Goal: Information Seeking & Learning: Check status

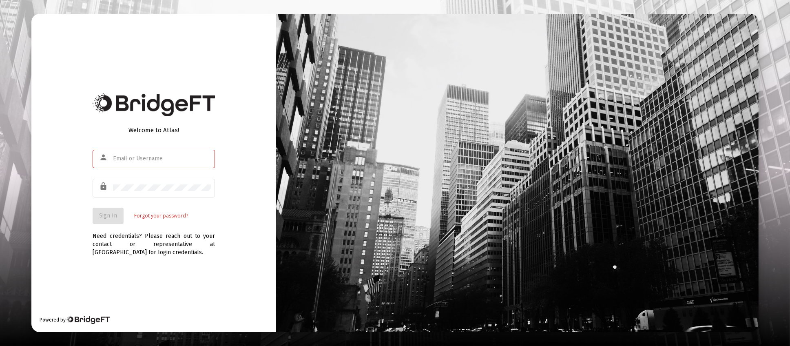
type input "[PERSON_NAME][EMAIL_ADDRESS][DOMAIN_NAME]"
click at [89, 213] on div "Welcome to Atlas! person eric@abetterwayfinancial.com lock Sign In Forgot your …" at bounding box center [153, 173] width 245 height 318
click at [114, 215] on span "Sign In" at bounding box center [108, 215] width 18 height 7
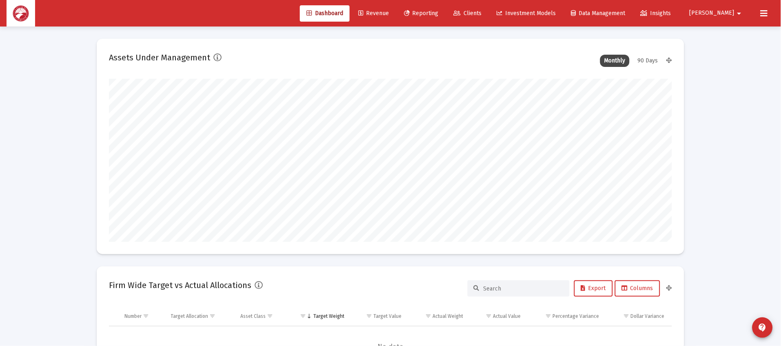
scroll to position [163, 303]
click at [482, 12] on span "Clients" at bounding box center [468, 13] width 28 height 7
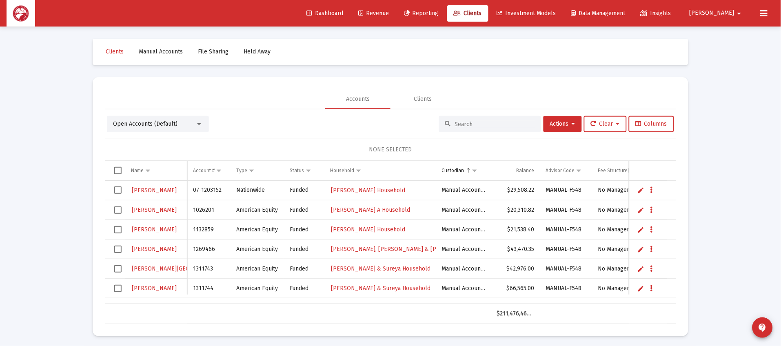
click at [464, 123] on input at bounding box center [495, 124] width 80 height 7
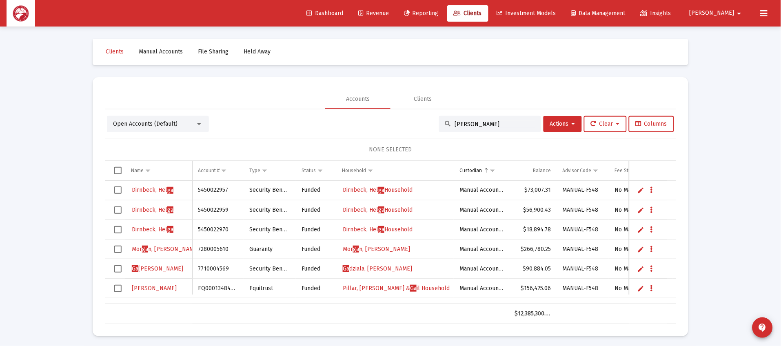
type input "gagliano"
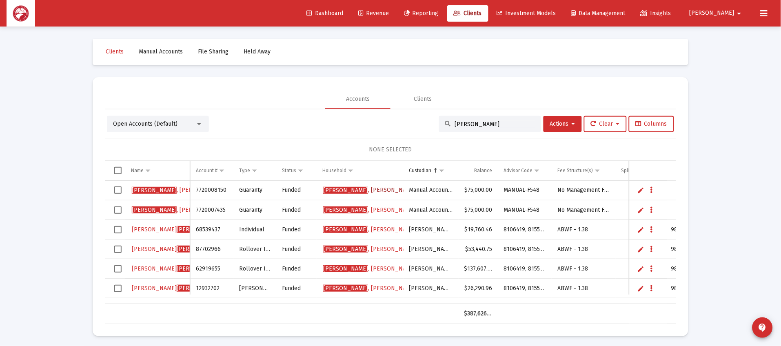
click at [376, 191] on span "Gagliano , Salvatore & Diane" at bounding box center [395, 189] width 145 height 7
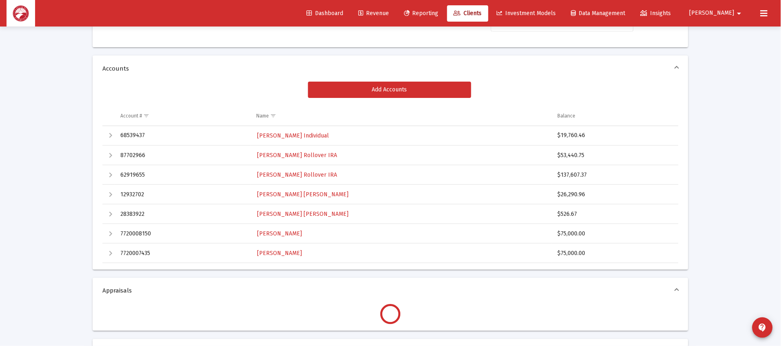
scroll to position [122, 0]
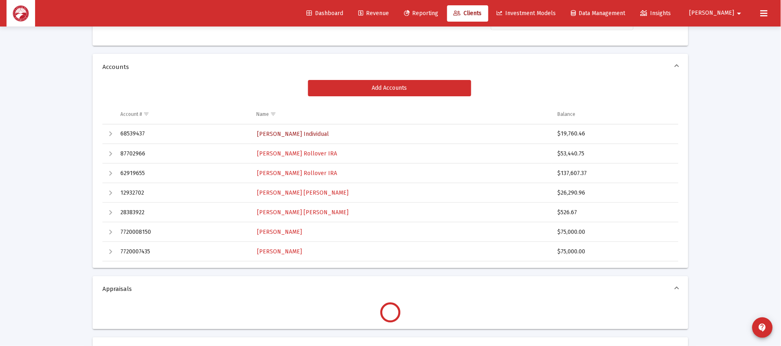
click at [290, 133] on span "[PERSON_NAME] Individual" at bounding box center [293, 134] width 72 height 7
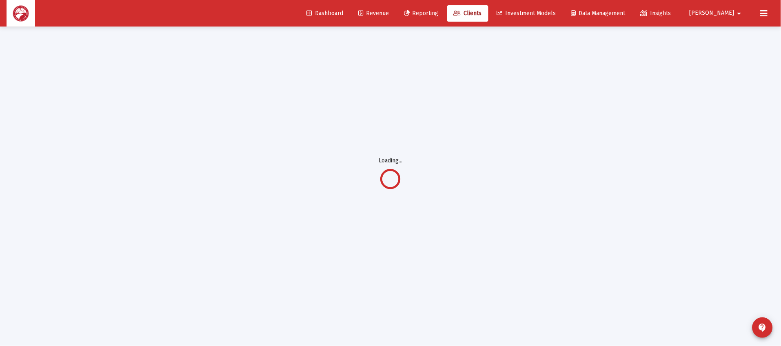
scroll to position [26, 0]
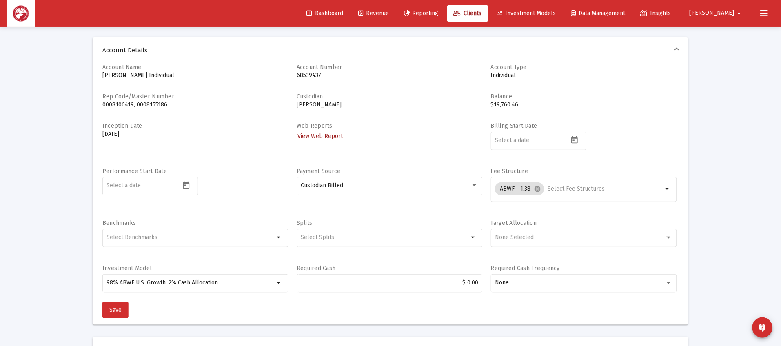
click at [313, 138] on span "View Web Report" at bounding box center [319, 136] width 45 height 7
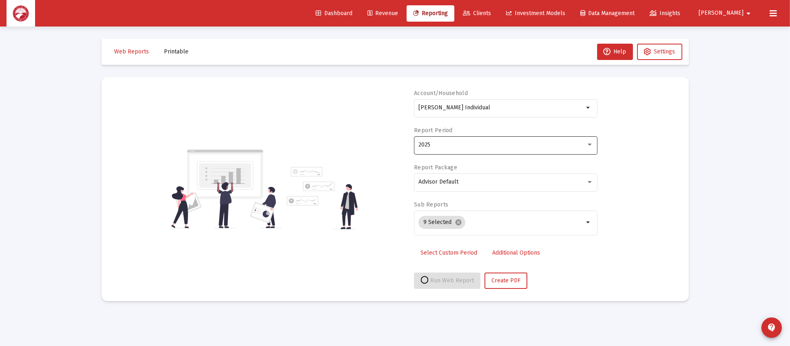
click at [466, 147] on div "2025" at bounding box center [503, 145] width 168 height 7
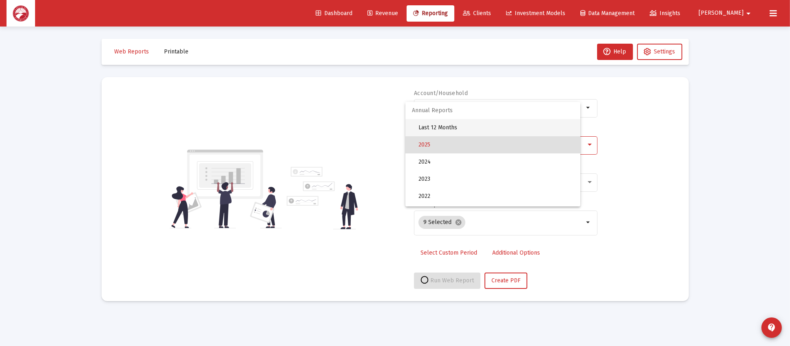
click at [494, 123] on span "Last 12 Months" at bounding box center [496, 127] width 155 height 17
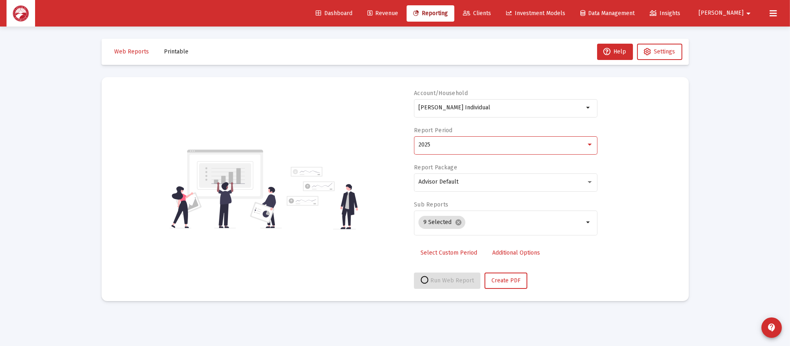
select select "View all"
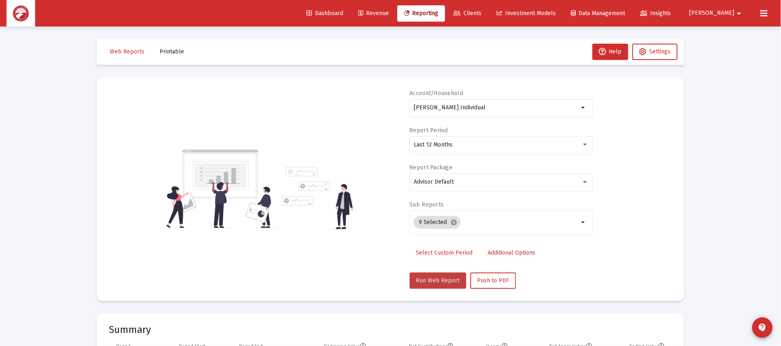
click at [454, 282] on span "Run Web Report" at bounding box center [438, 280] width 44 height 7
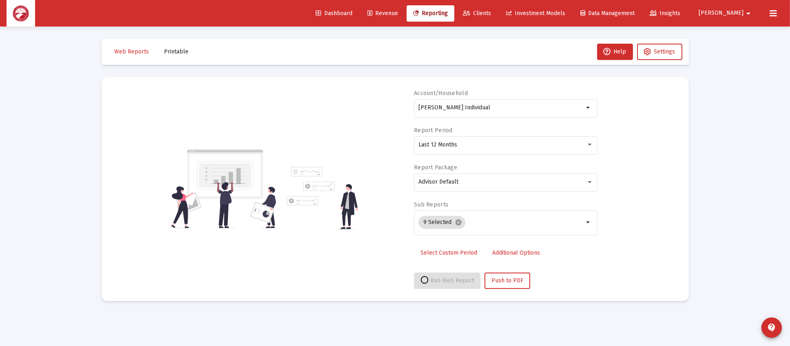
select select "View all"
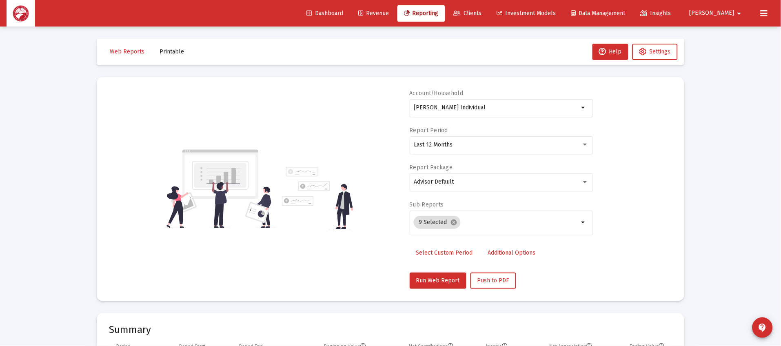
scroll to position [26, 0]
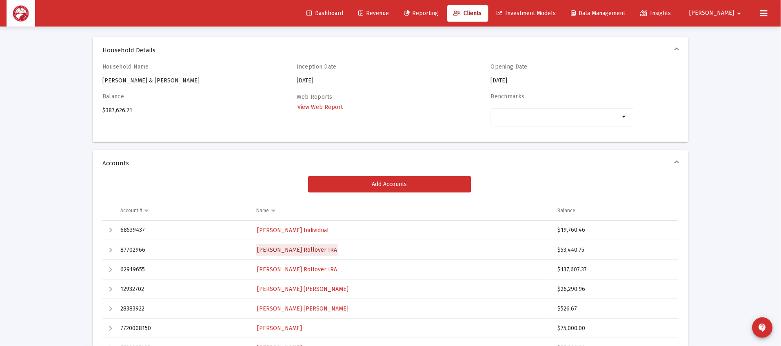
click at [301, 252] on span "[PERSON_NAME] Rollover IRA" at bounding box center [297, 249] width 80 height 7
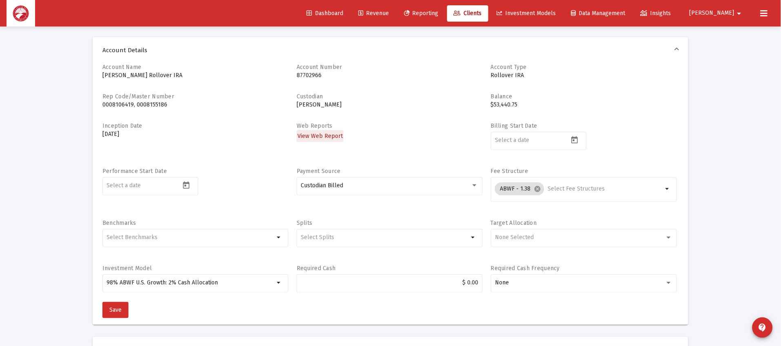
click at [321, 138] on span "View Web Report" at bounding box center [319, 136] width 45 height 7
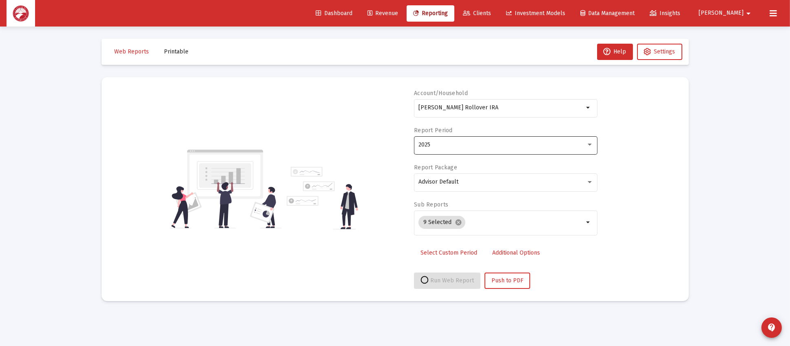
click at [473, 140] on div "2025" at bounding box center [506, 145] width 175 height 20
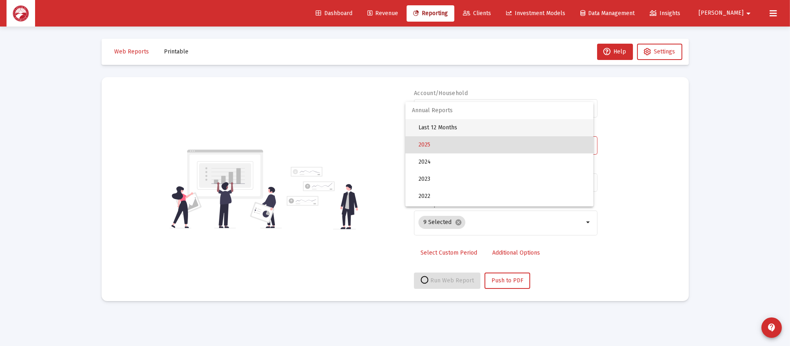
click at [524, 121] on span "Last 12 Months" at bounding box center [503, 127] width 168 height 17
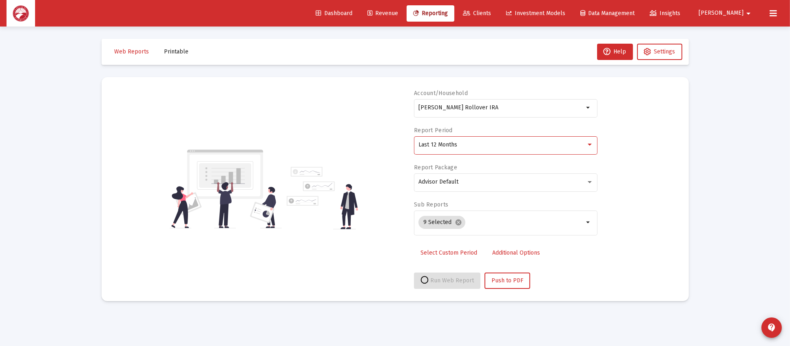
click at [484, 142] on div "Last 12 Months" at bounding box center [503, 145] width 168 height 7
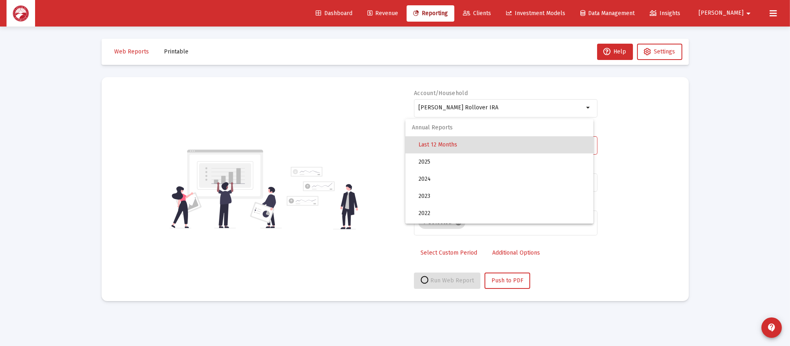
click at [657, 157] on div at bounding box center [395, 173] width 790 height 346
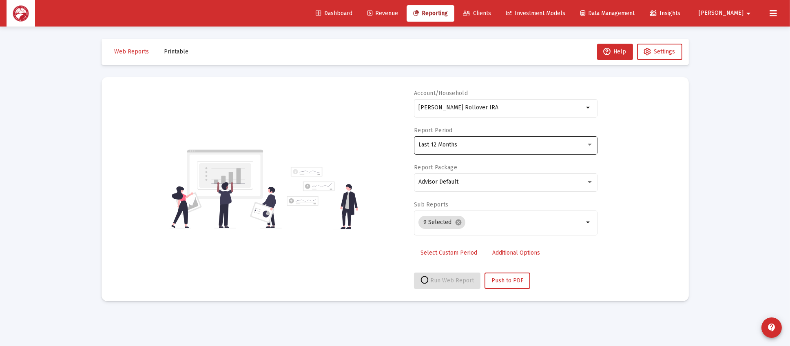
click at [538, 150] on div "Last 12 Months" at bounding box center [506, 145] width 175 height 20
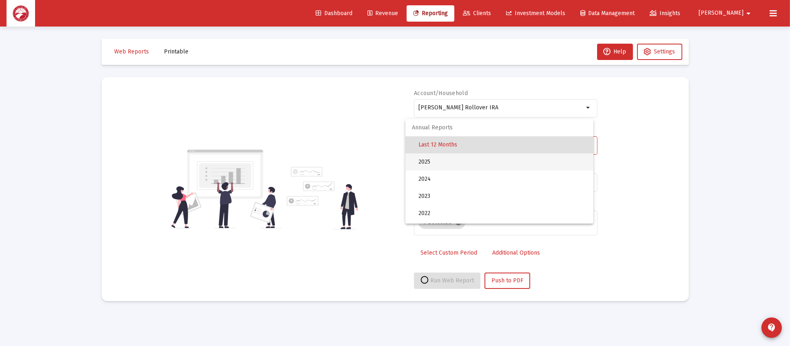
click at [507, 166] on span "2025" at bounding box center [503, 161] width 168 height 17
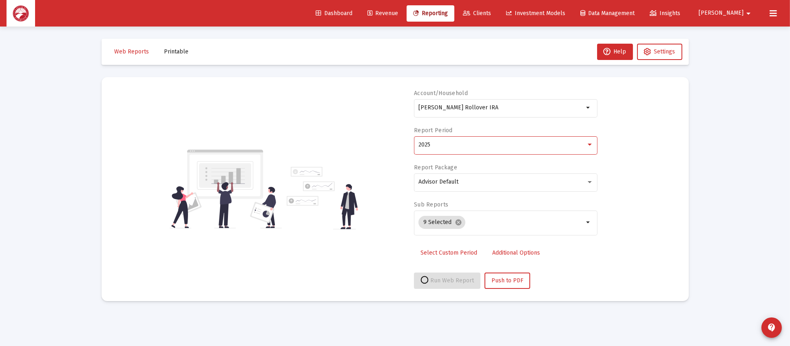
click at [466, 146] on div "2025" at bounding box center [503, 145] width 168 height 7
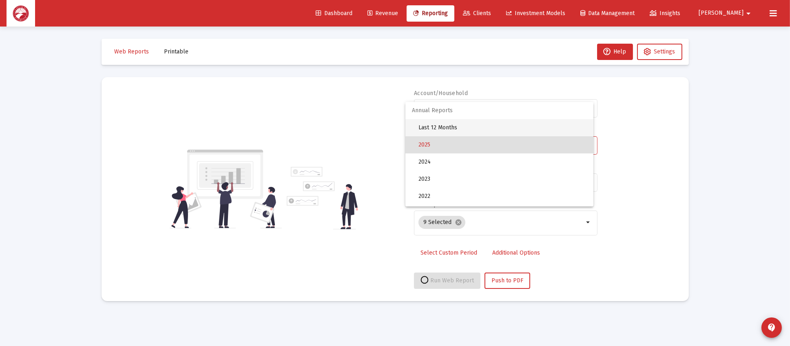
click at [503, 133] on span "Last 12 Months" at bounding box center [503, 127] width 168 height 17
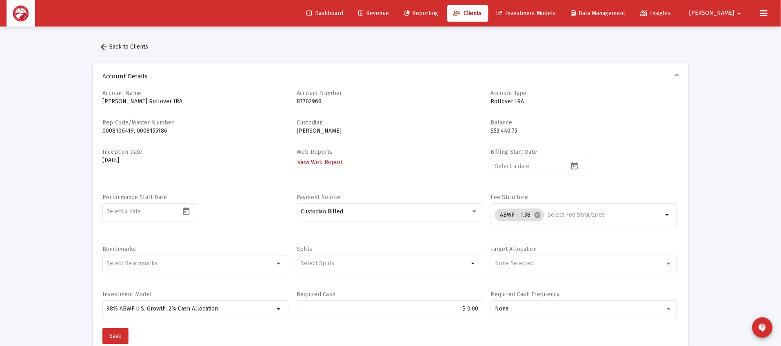
click at [314, 159] on span "View Web Report" at bounding box center [319, 162] width 45 height 7
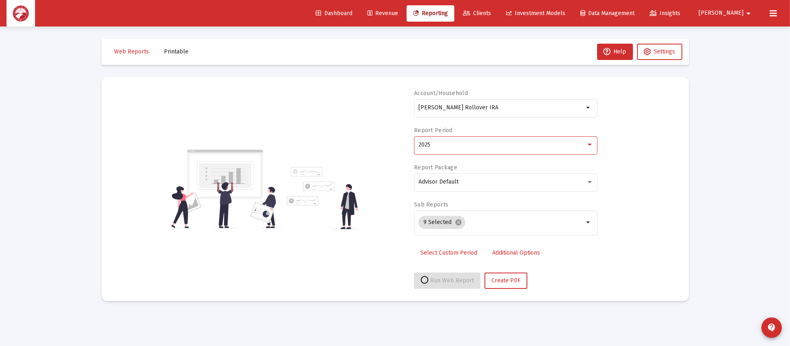
click at [489, 146] on div "2025" at bounding box center [503, 145] width 168 height 7
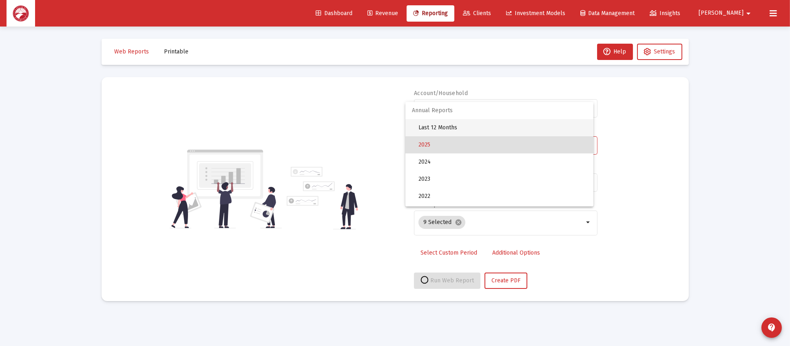
click at [487, 133] on span "Last 12 Months" at bounding box center [503, 127] width 168 height 17
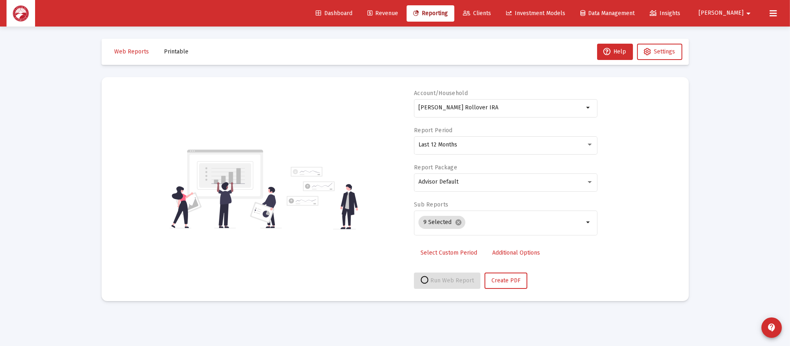
select select "View all"
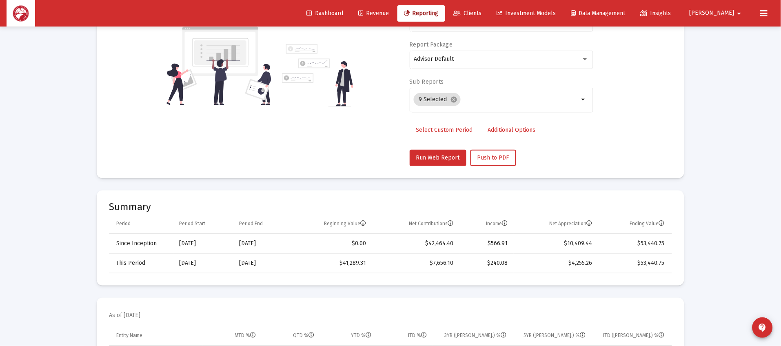
scroll to position [122, 0]
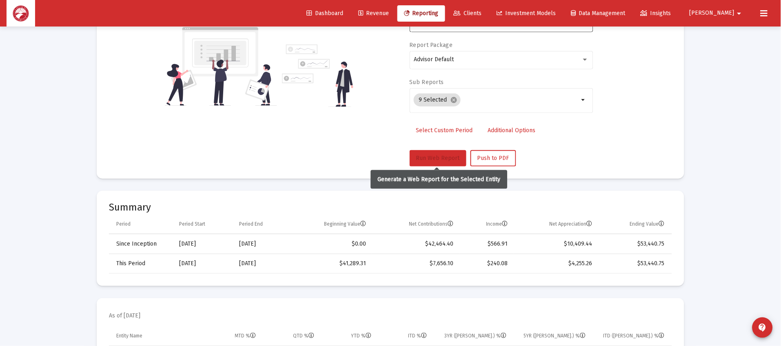
drag, startPoint x: 446, startPoint y: 157, endPoint x: 475, endPoint y: 142, distance: 32.8
click at [446, 157] on span "Run Web Report" at bounding box center [438, 158] width 44 height 7
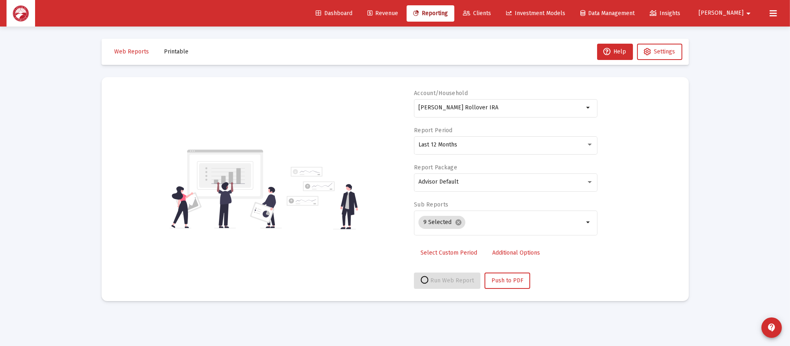
select select "View all"
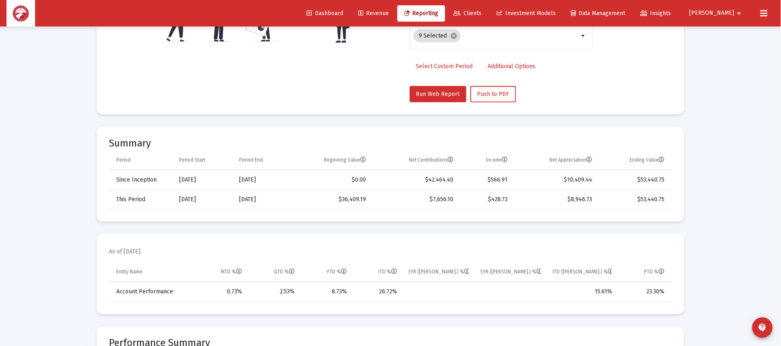
scroll to position [183, 0]
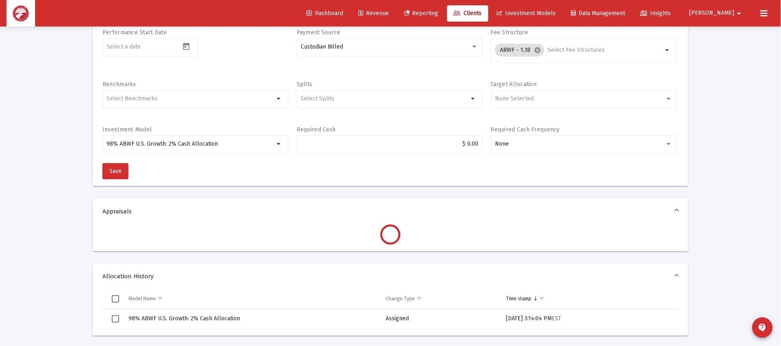
scroll to position [271, 0]
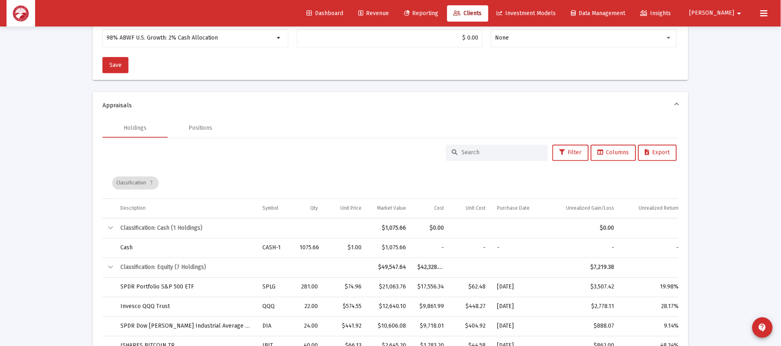
scroll to position [26, 0]
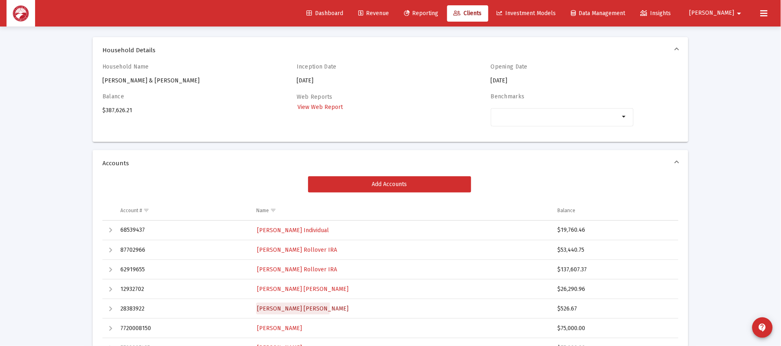
click at [281, 307] on span "[PERSON_NAME] [PERSON_NAME]" at bounding box center [302, 308] width 91 height 7
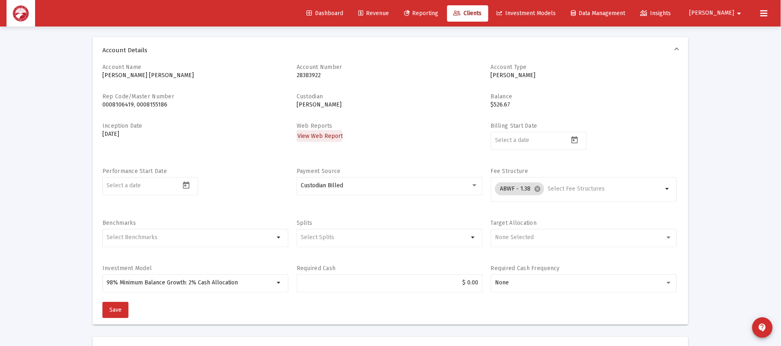
click at [306, 135] on span "View Web Report" at bounding box center [319, 136] width 45 height 7
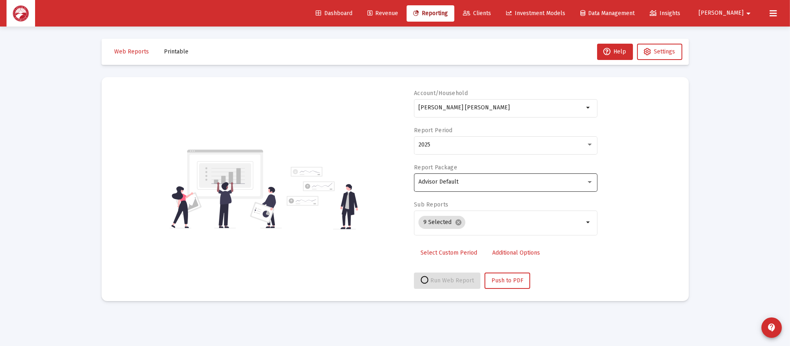
select select "View all"
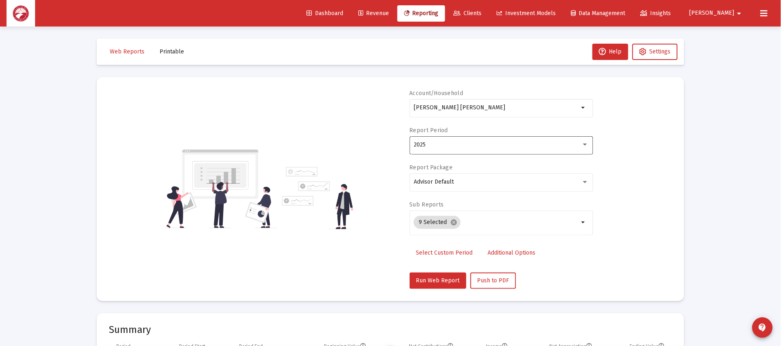
click at [460, 151] on div "2025" at bounding box center [501, 145] width 175 height 20
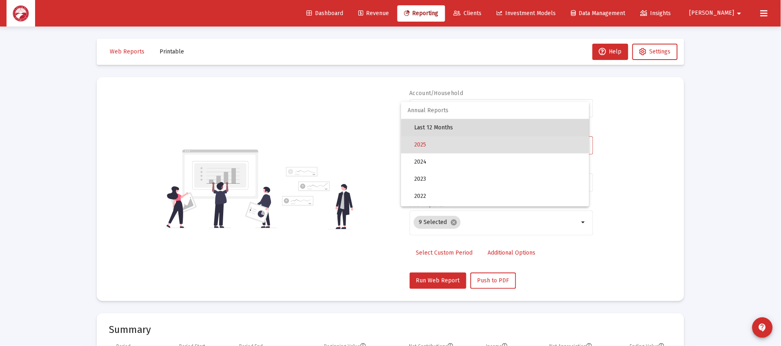
click at [497, 132] on span "Last 12 Months" at bounding box center [498, 127] width 168 height 17
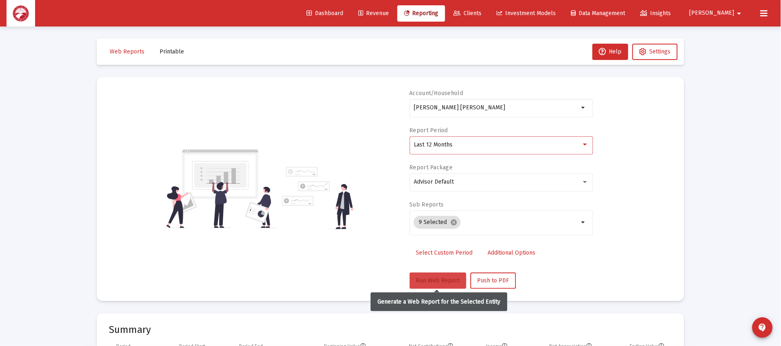
click at [452, 283] on button "Run Web Report" at bounding box center [438, 280] width 57 height 16
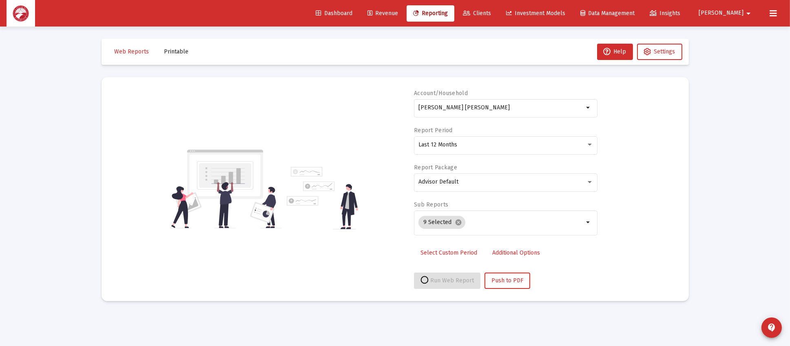
select select "View all"
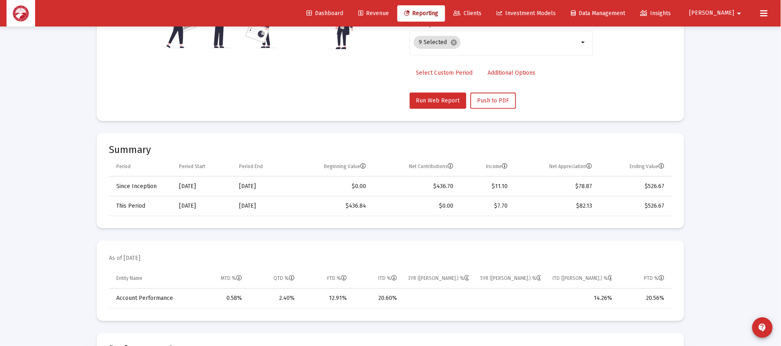
scroll to position [244, 0]
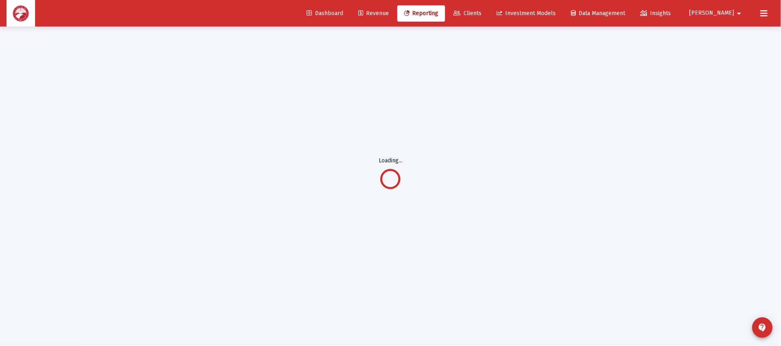
scroll to position [26, 0]
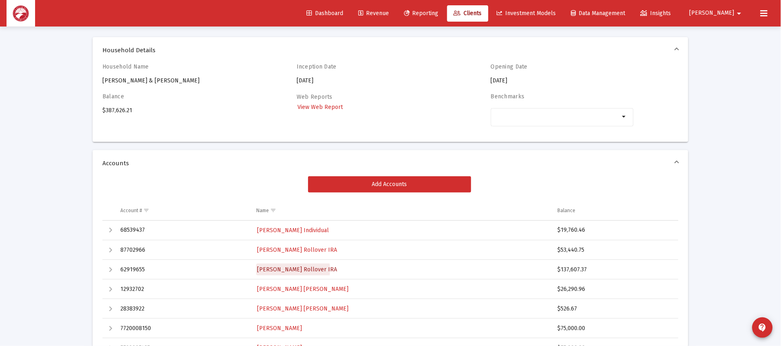
click at [281, 270] on span "[PERSON_NAME] Rollover IRA" at bounding box center [297, 269] width 80 height 7
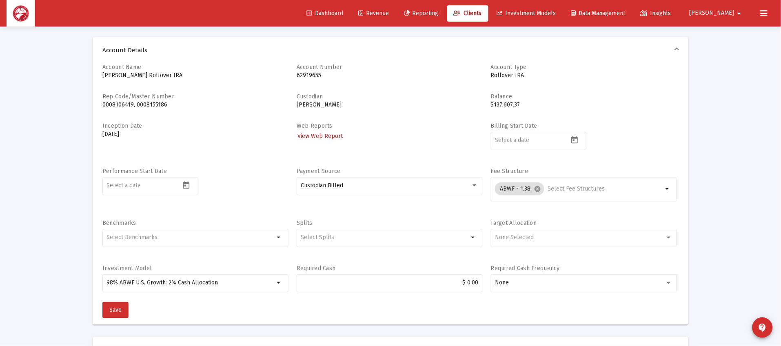
click at [319, 137] on span "View Web Report" at bounding box center [319, 136] width 45 height 7
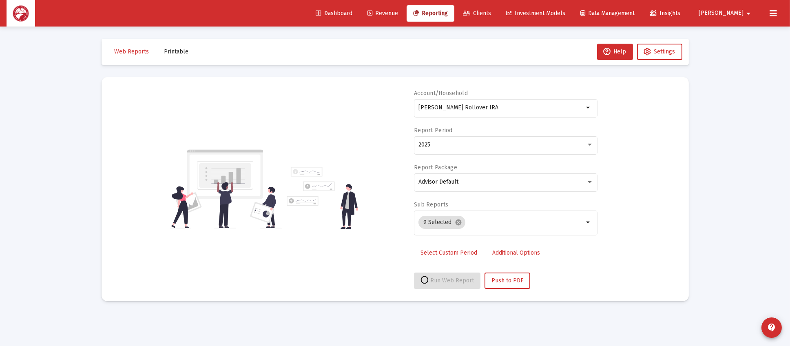
click at [503, 157] on div "2025" at bounding box center [506, 149] width 184 height 26
select select "View all"
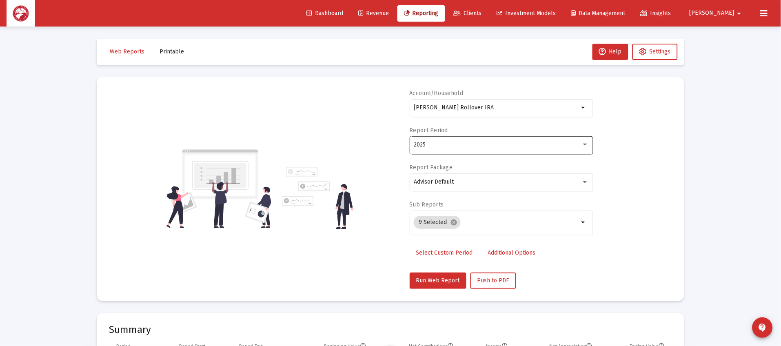
click at [504, 148] on div "2025" at bounding box center [501, 145] width 175 height 20
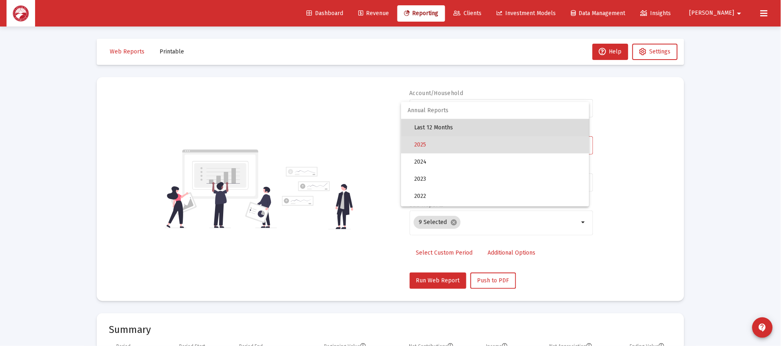
click at [531, 125] on span "Last 12 Months" at bounding box center [498, 127] width 168 height 17
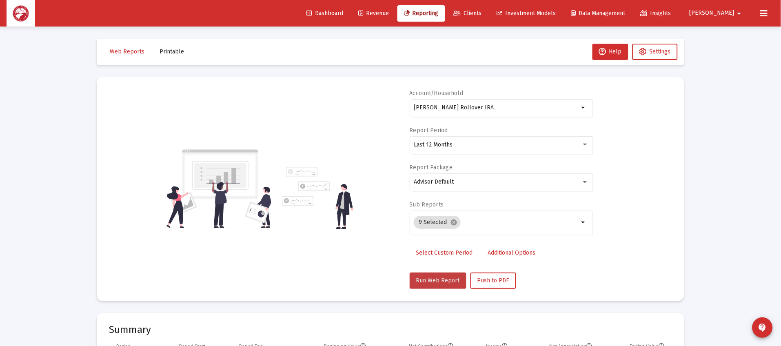
click at [438, 279] on span "Run Web Report" at bounding box center [438, 280] width 44 height 7
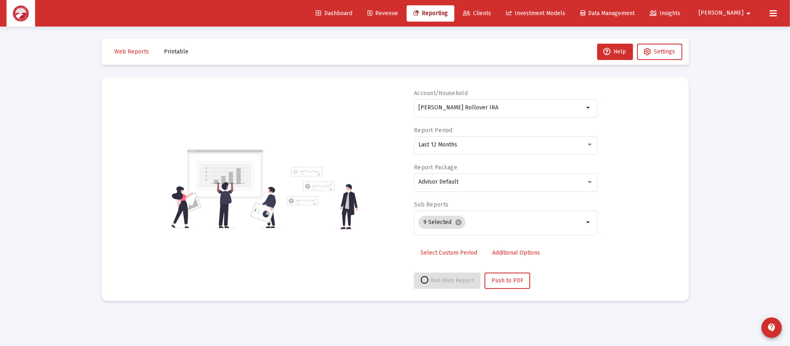
select select "View all"
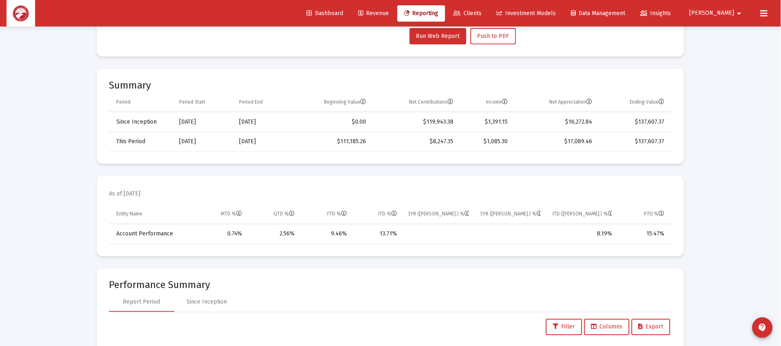
scroll to position [61, 0]
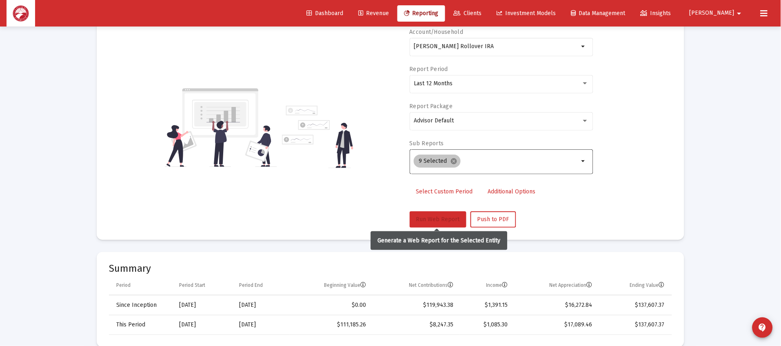
click at [450, 216] on span "Run Web Report" at bounding box center [438, 219] width 44 height 7
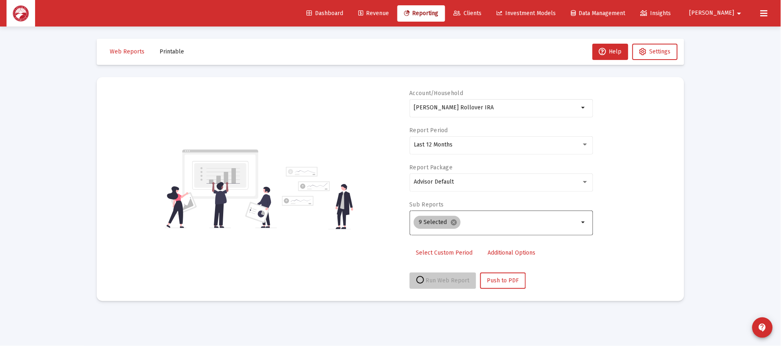
scroll to position [0, 0]
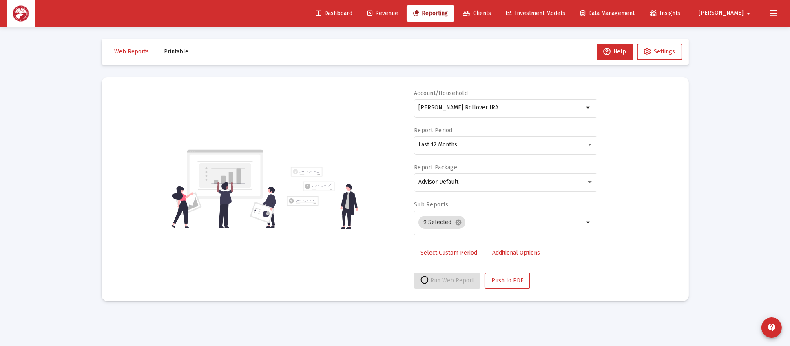
select select "View all"
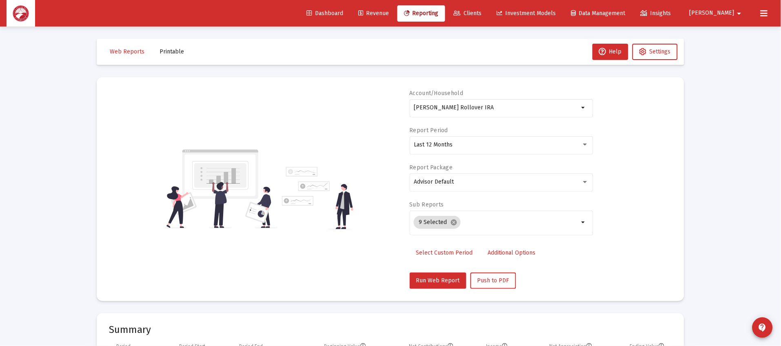
scroll to position [244, 0]
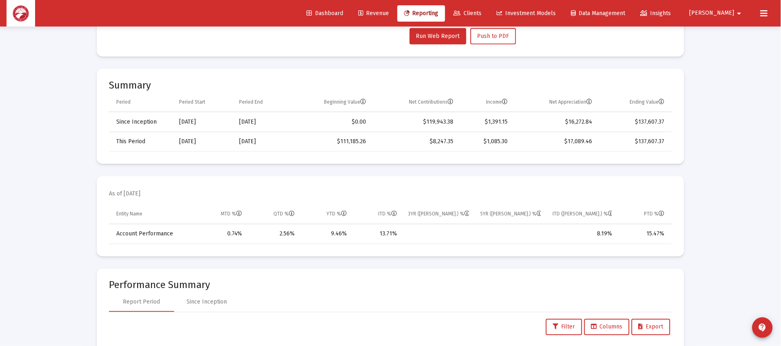
scroll to position [26, 0]
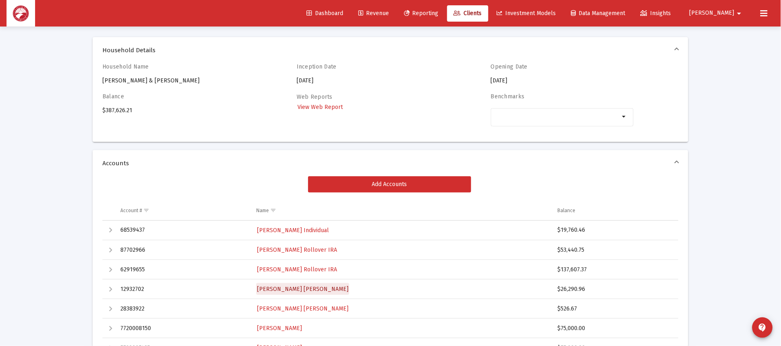
click at [307, 288] on span "[PERSON_NAME] [PERSON_NAME]" at bounding box center [302, 289] width 91 height 7
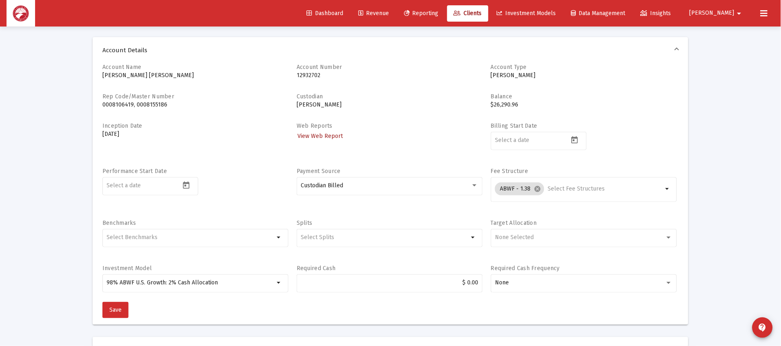
click at [316, 133] on span "View Web Report" at bounding box center [319, 136] width 45 height 7
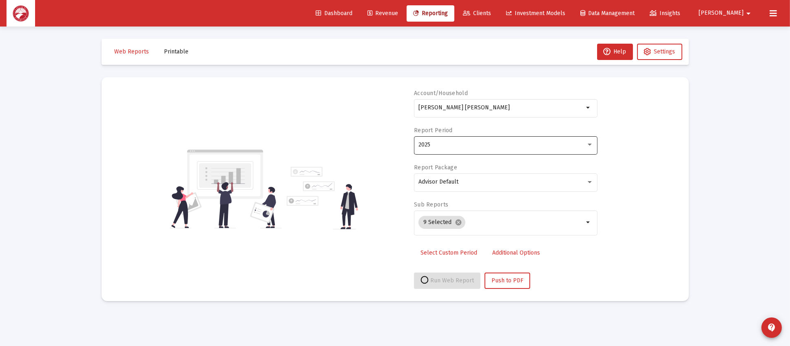
click at [484, 144] on div "2025" at bounding box center [503, 145] width 168 height 7
select select "View all"
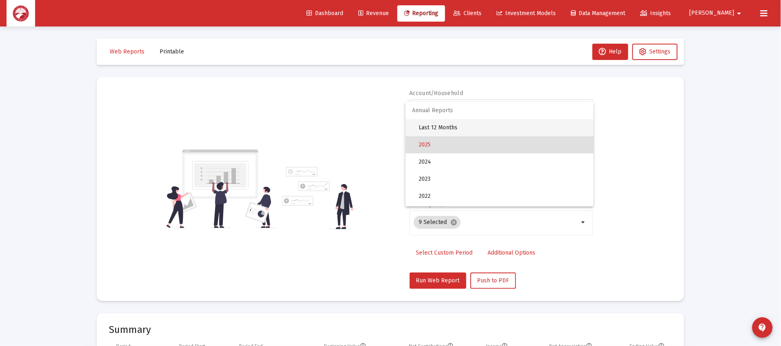
click at [520, 124] on span "Last 12 Months" at bounding box center [503, 127] width 168 height 17
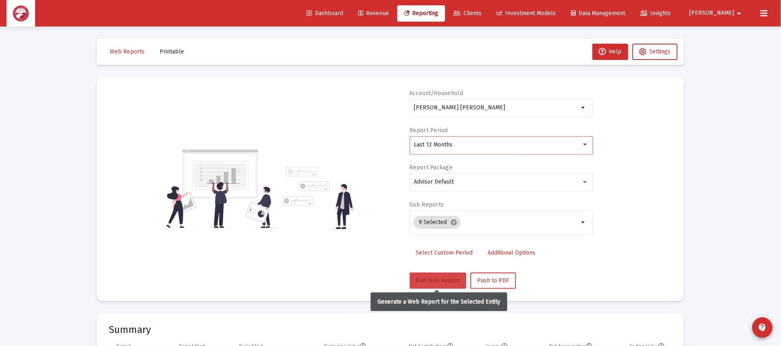
click at [436, 281] on span "Run Web Report" at bounding box center [438, 280] width 44 height 7
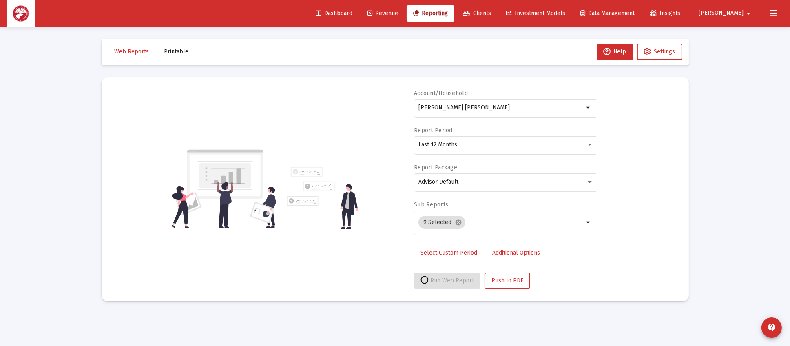
select select "View all"
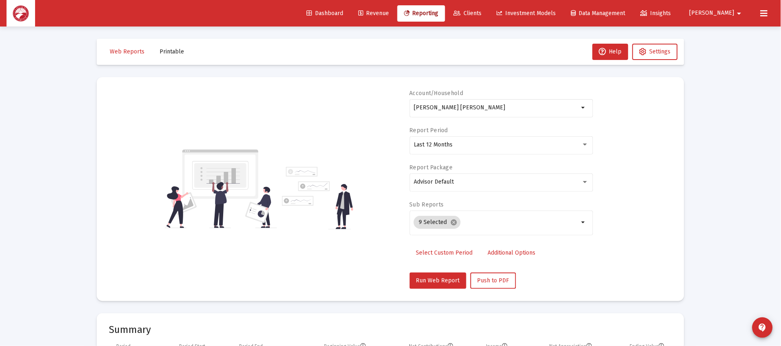
scroll to position [244, 0]
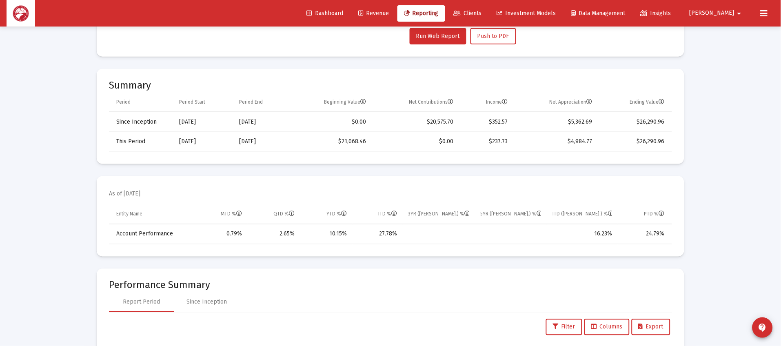
click at [488, 9] on link "Clients" at bounding box center [467, 13] width 41 height 16
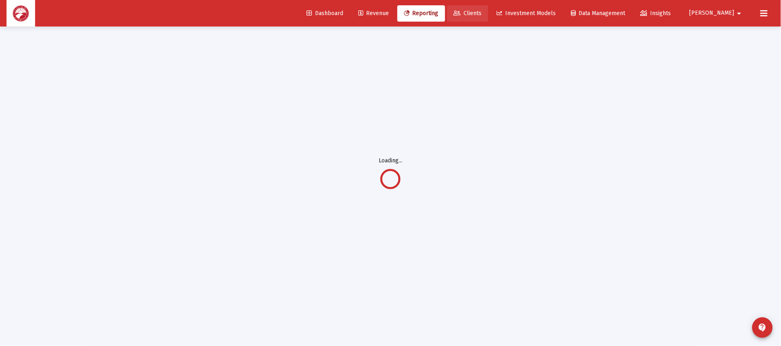
scroll to position [26, 0]
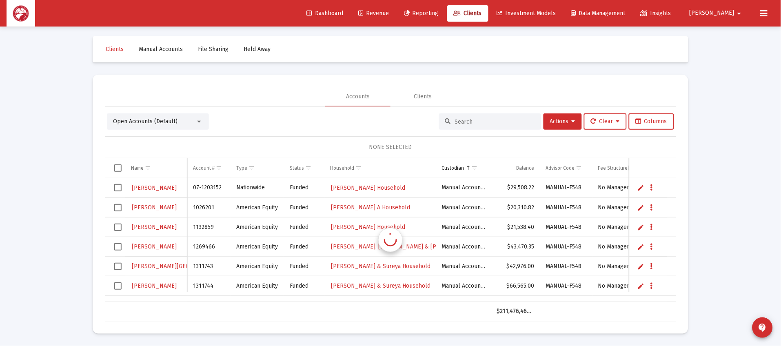
scroll to position [2, 0]
click at [460, 123] on input at bounding box center [495, 121] width 80 height 7
type input "licker"
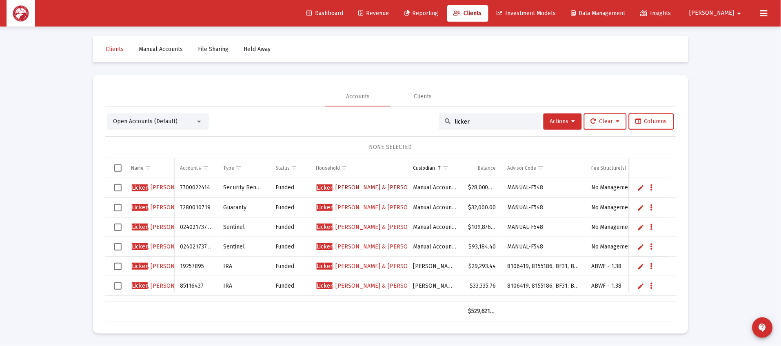
click at [359, 184] on span "[PERSON_NAME] & [PERSON_NAME] Household" at bounding box center [375, 187] width 116 height 7
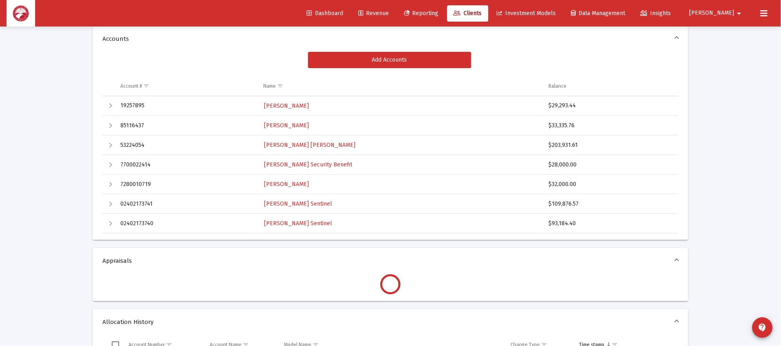
scroll to position [122, 0]
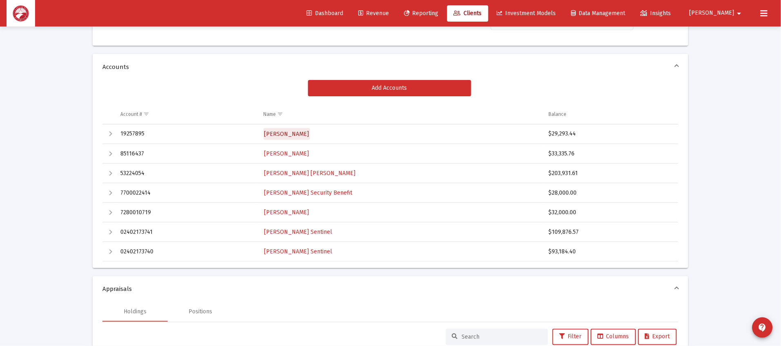
click at [292, 131] on span "[PERSON_NAME]" at bounding box center [286, 134] width 45 height 7
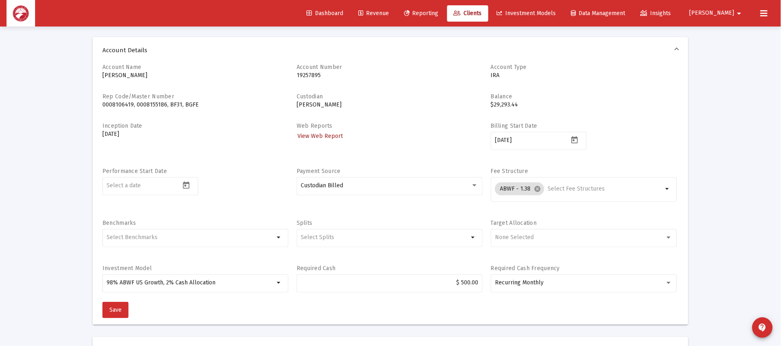
click at [337, 136] on span "View Web Report" at bounding box center [319, 136] width 45 height 7
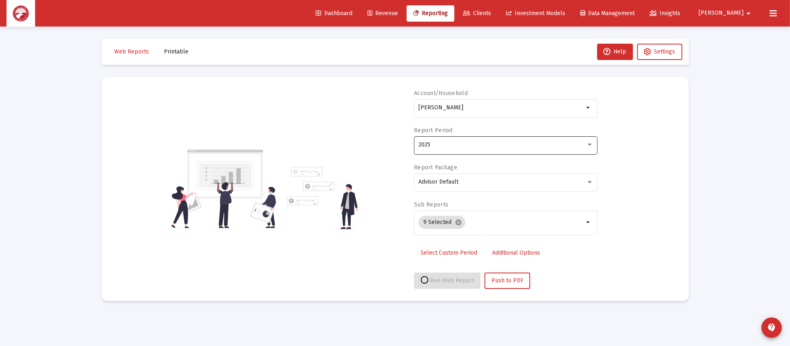
click at [461, 150] on div "2025" at bounding box center [506, 145] width 175 height 20
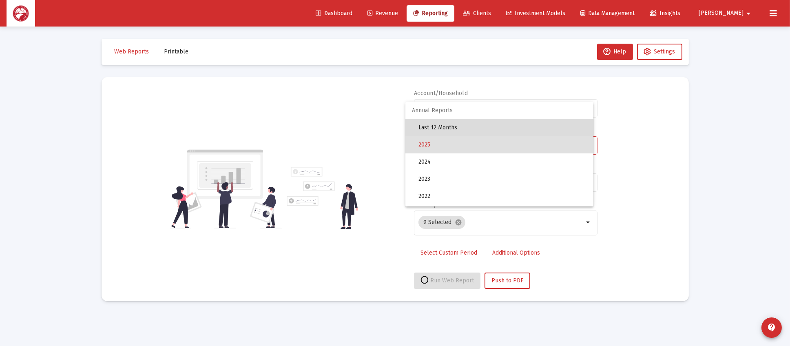
click at [505, 128] on span "Last 12 Months" at bounding box center [503, 127] width 168 height 17
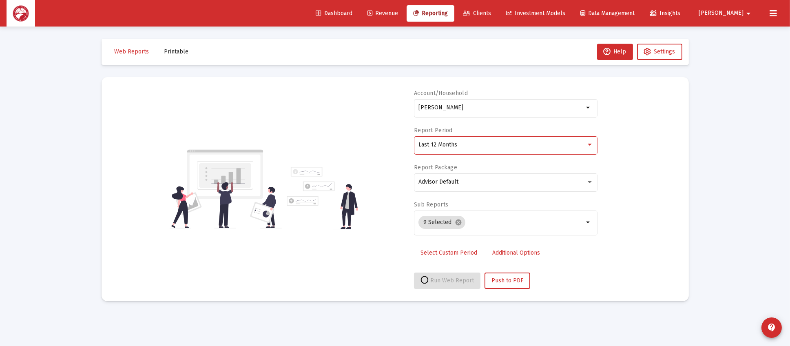
select select "View all"
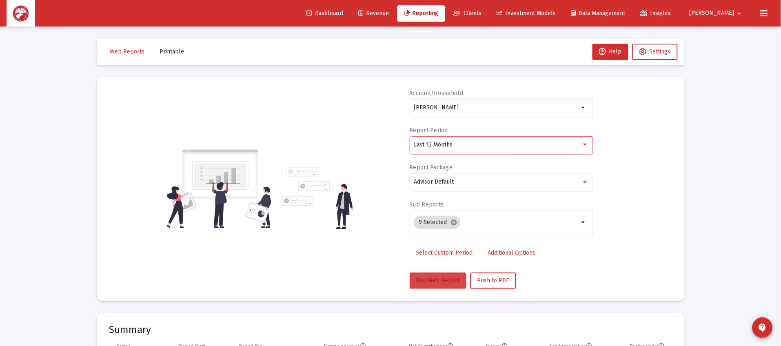
click at [454, 285] on button "Run Web Report" at bounding box center [438, 280] width 57 height 16
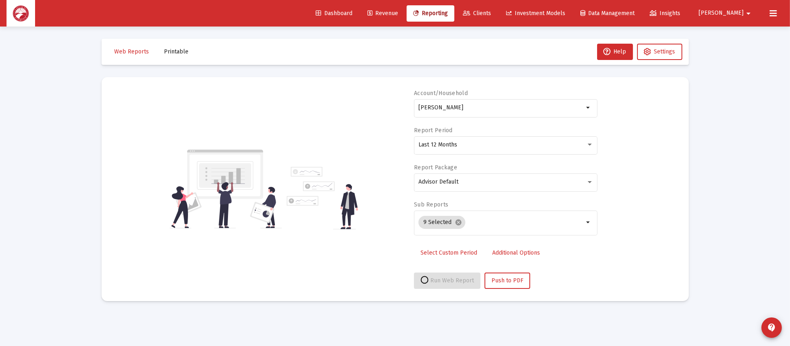
select select "View all"
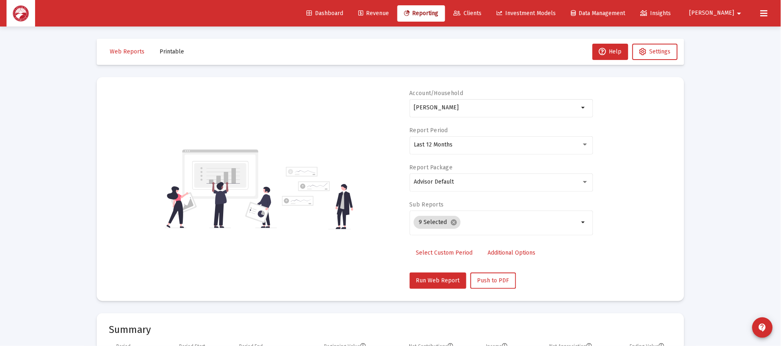
scroll to position [183, 0]
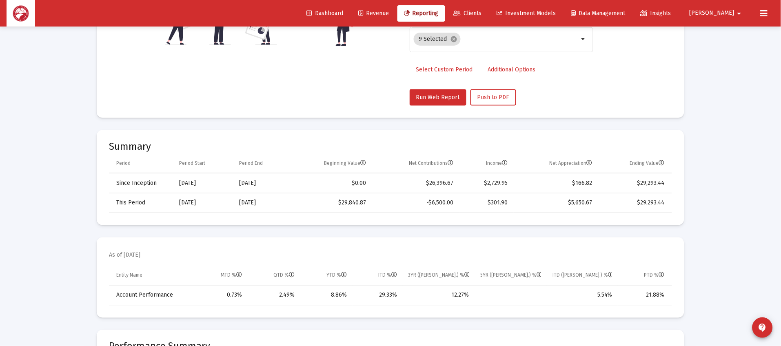
scroll to position [26, 0]
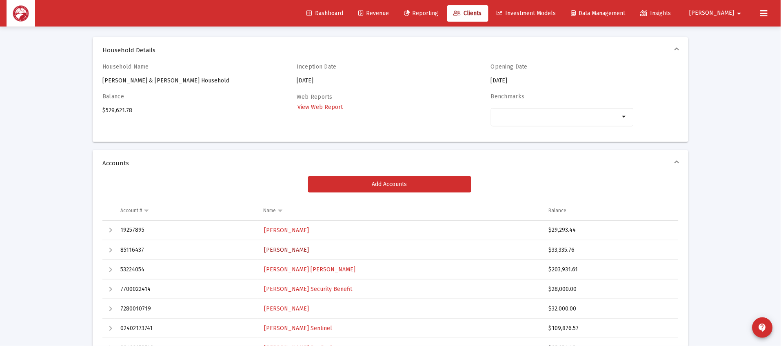
click at [288, 250] on span "[PERSON_NAME]" at bounding box center [286, 249] width 45 height 7
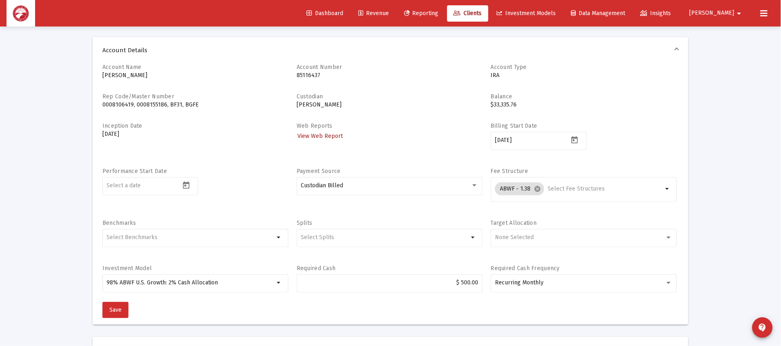
click at [328, 139] on link "View Web Report" at bounding box center [320, 136] width 47 height 12
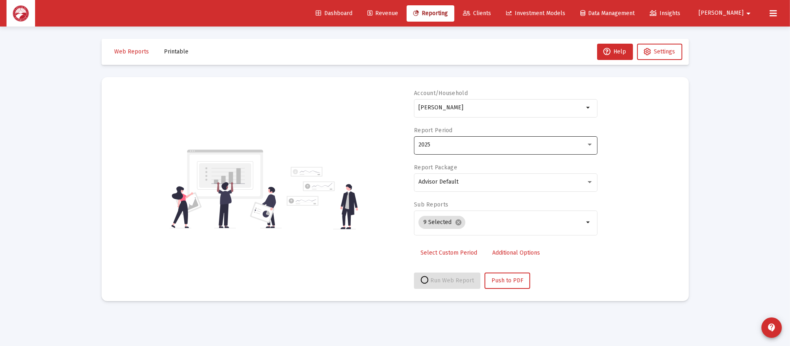
click at [443, 144] on div "2025" at bounding box center [503, 145] width 168 height 7
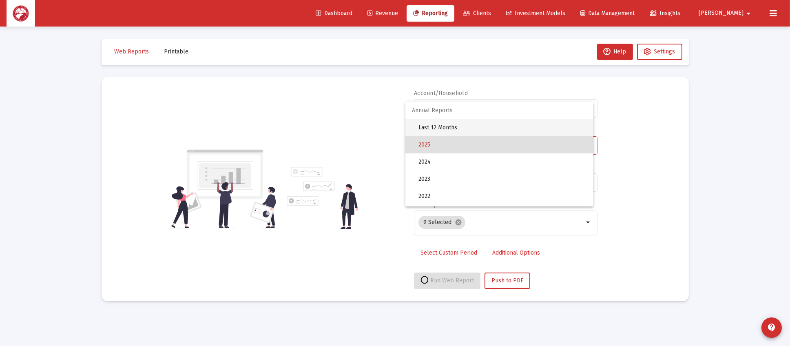
click at [485, 130] on span "Last 12 Months" at bounding box center [503, 127] width 168 height 17
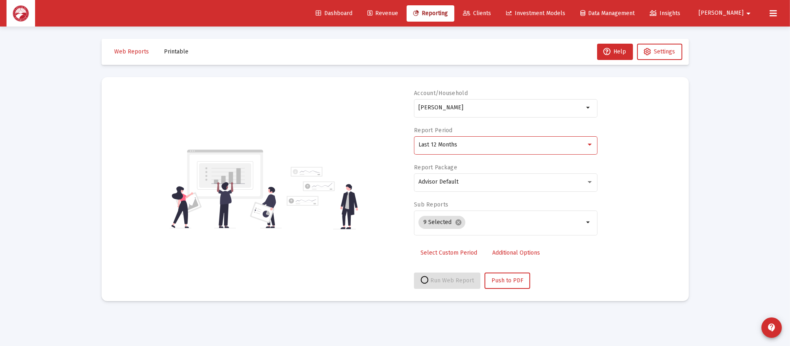
select select "View all"
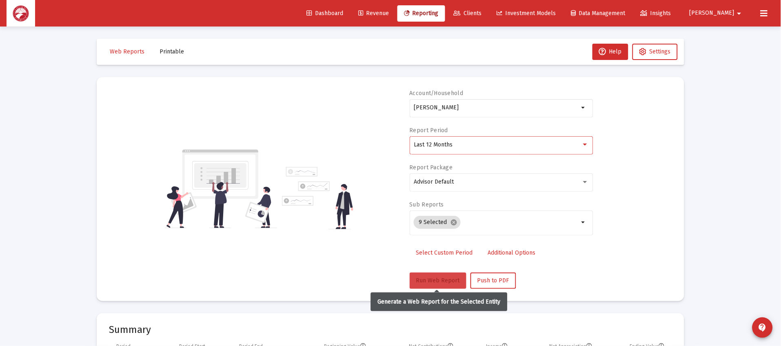
click at [425, 273] on button "Run Web Report" at bounding box center [438, 280] width 57 height 16
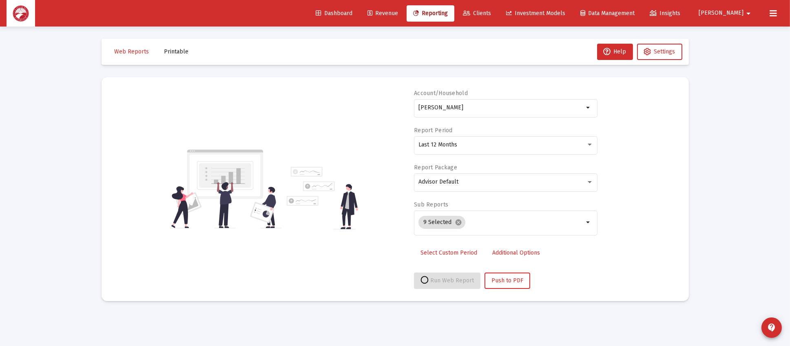
select select "View all"
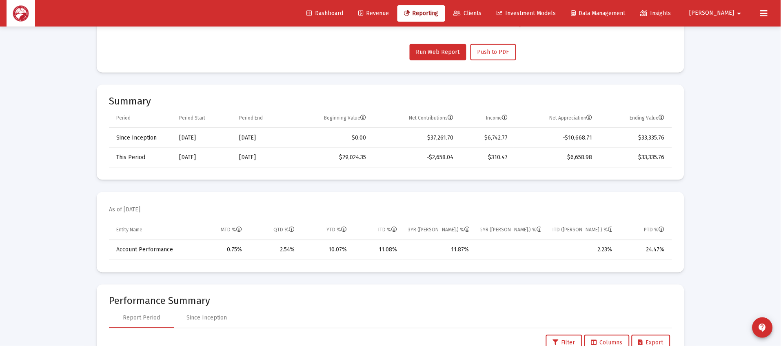
scroll to position [244, 0]
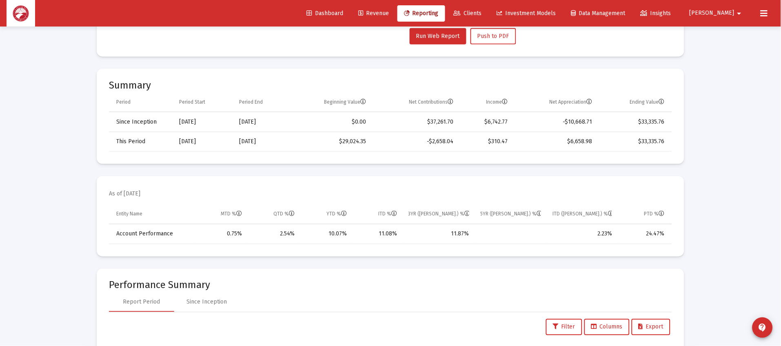
scroll to position [26, 0]
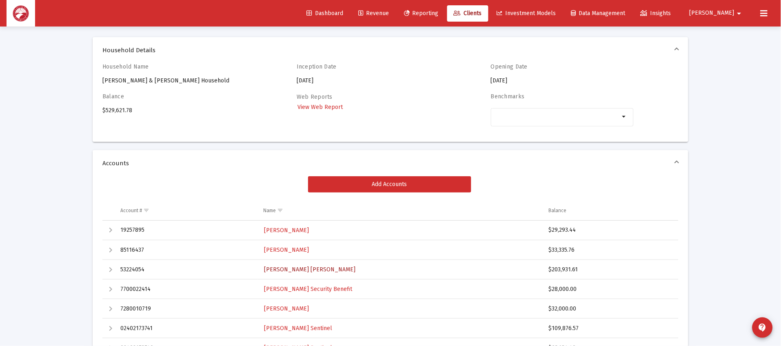
click at [304, 266] on span "[PERSON_NAME] [PERSON_NAME]" at bounding box center [309, 269] width 91 height 7
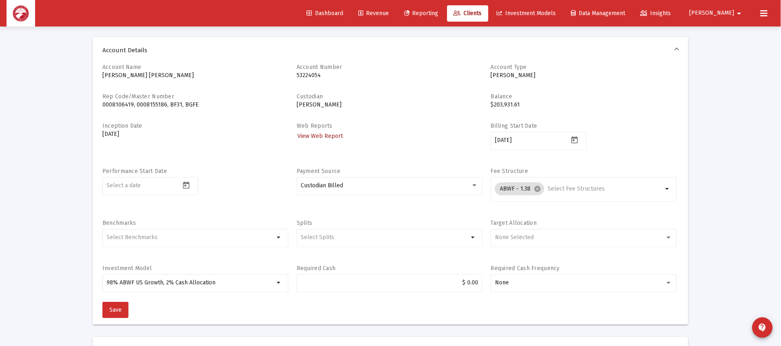
click at [325, 133] on span "View Web Report" at bounding box center [319, 136] width 45 height 7
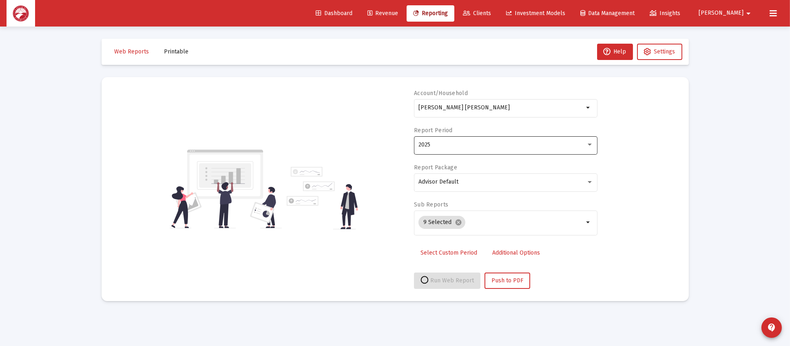
click at [450, 153] on div "2025" at bounding box center [506, 145] width 175 height 20
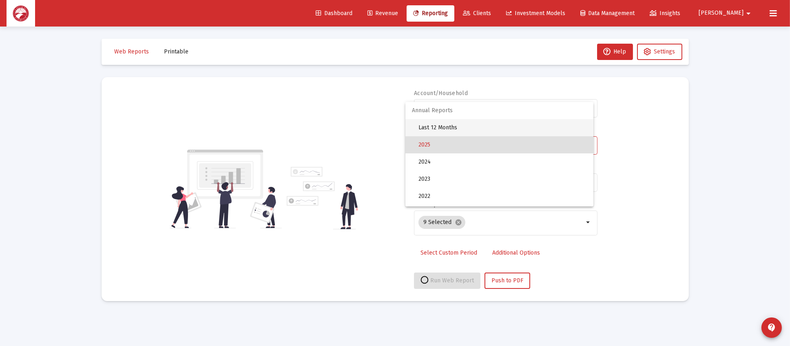
click at [483, 132] on span "Last 12 Months" at bounding box center [503, 127] width 168 height 17
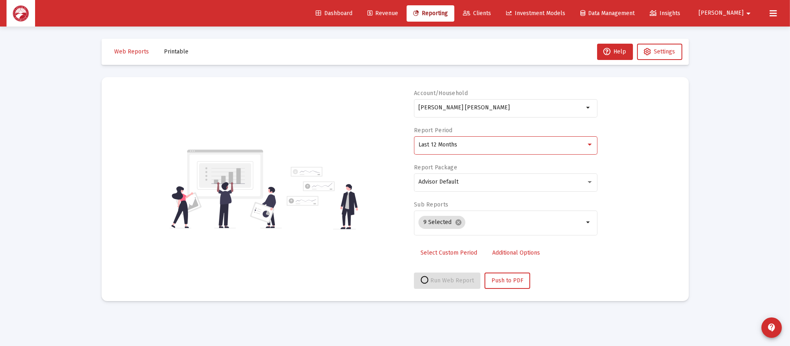
select select "View all"
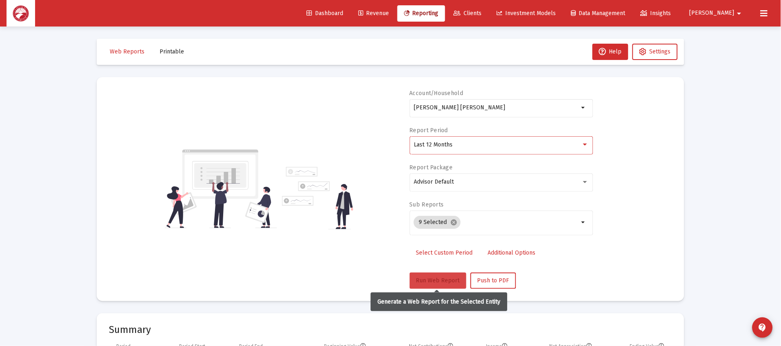
click at [446, 281] on span "Run Web Report" at bounding box center [438, 280] width 44 height 7
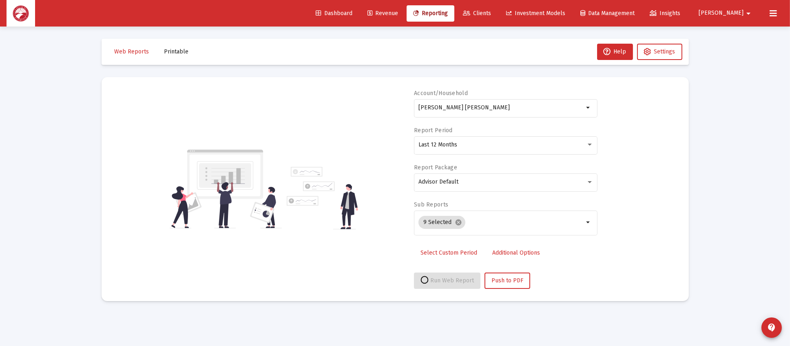
select select "View all"
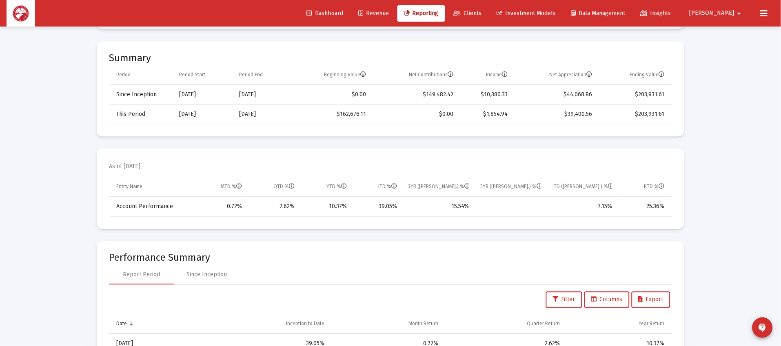
scroll to position [244, 0]
